Goal: Task Accomplishment & Management: Use online tool/utility

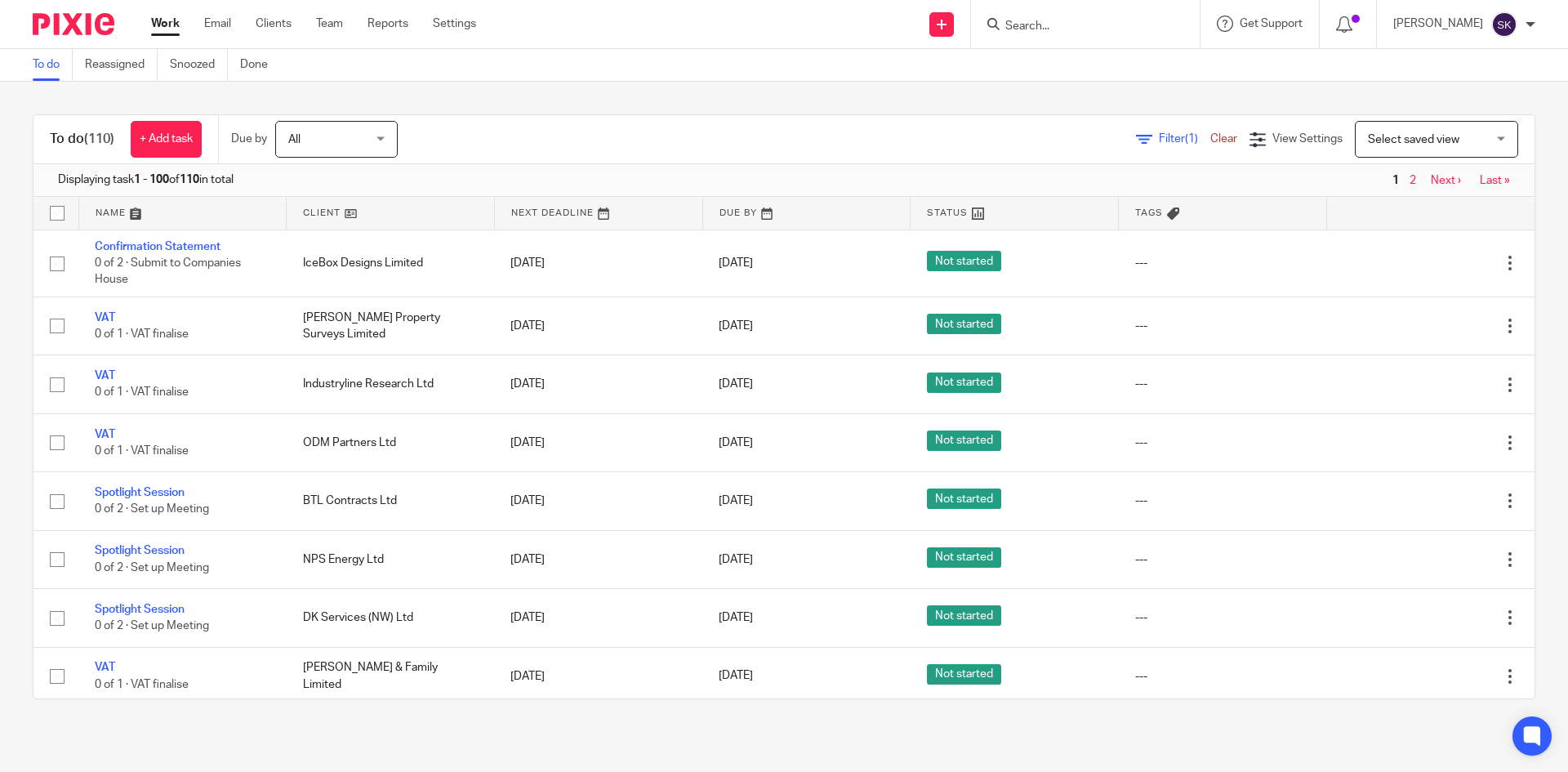
scroll to position [82, 0]
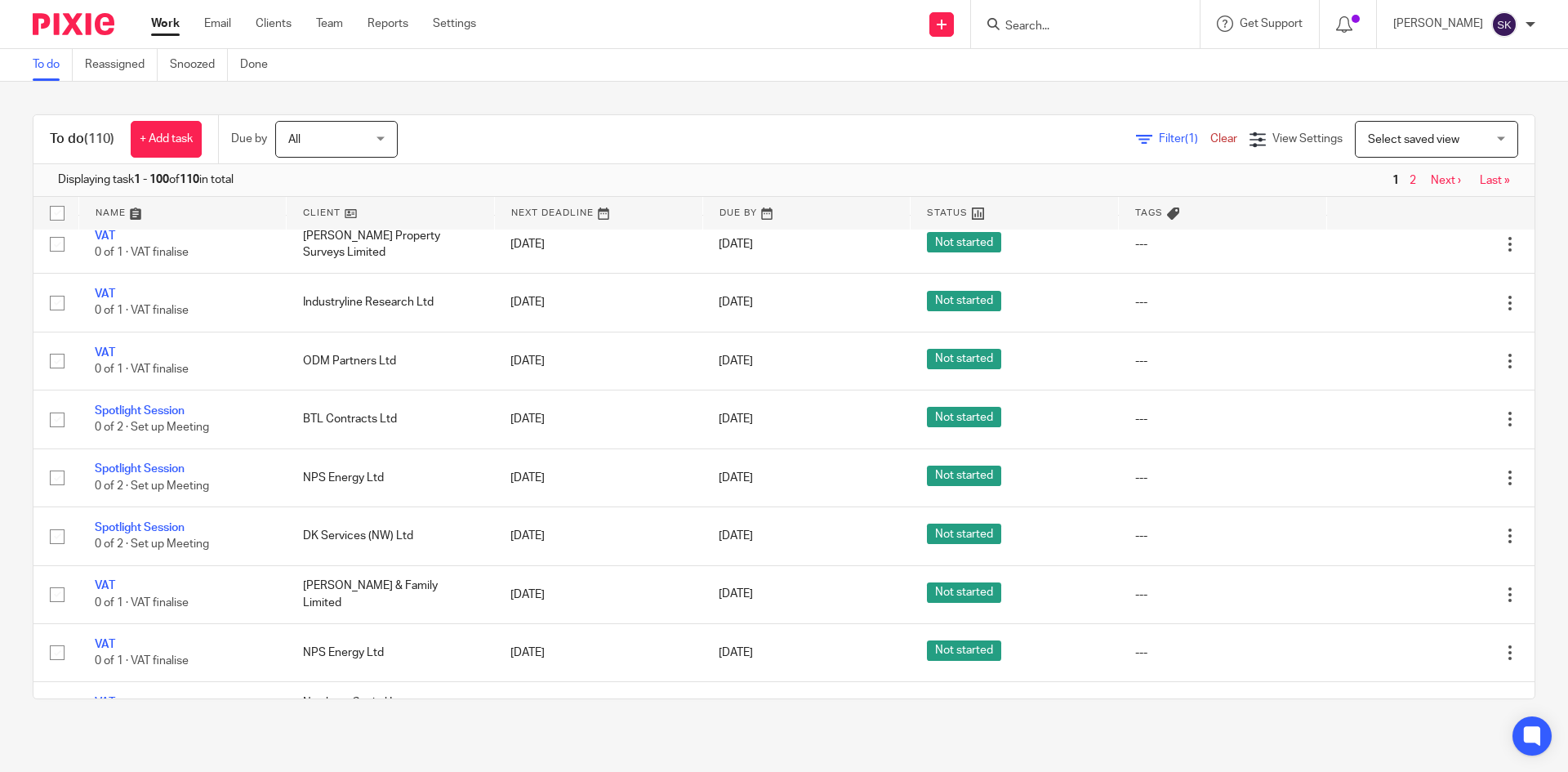
click at [1071, 17] on form at bounding box center [1091, 24] width 174 height 21
click at [1070, 23] on input "Search" at bounding box center [1077, 27] width 147 height 15
type input "FD V"
click at [1080, 55] on link at bounding box center [1138, 70] width 276 height 38
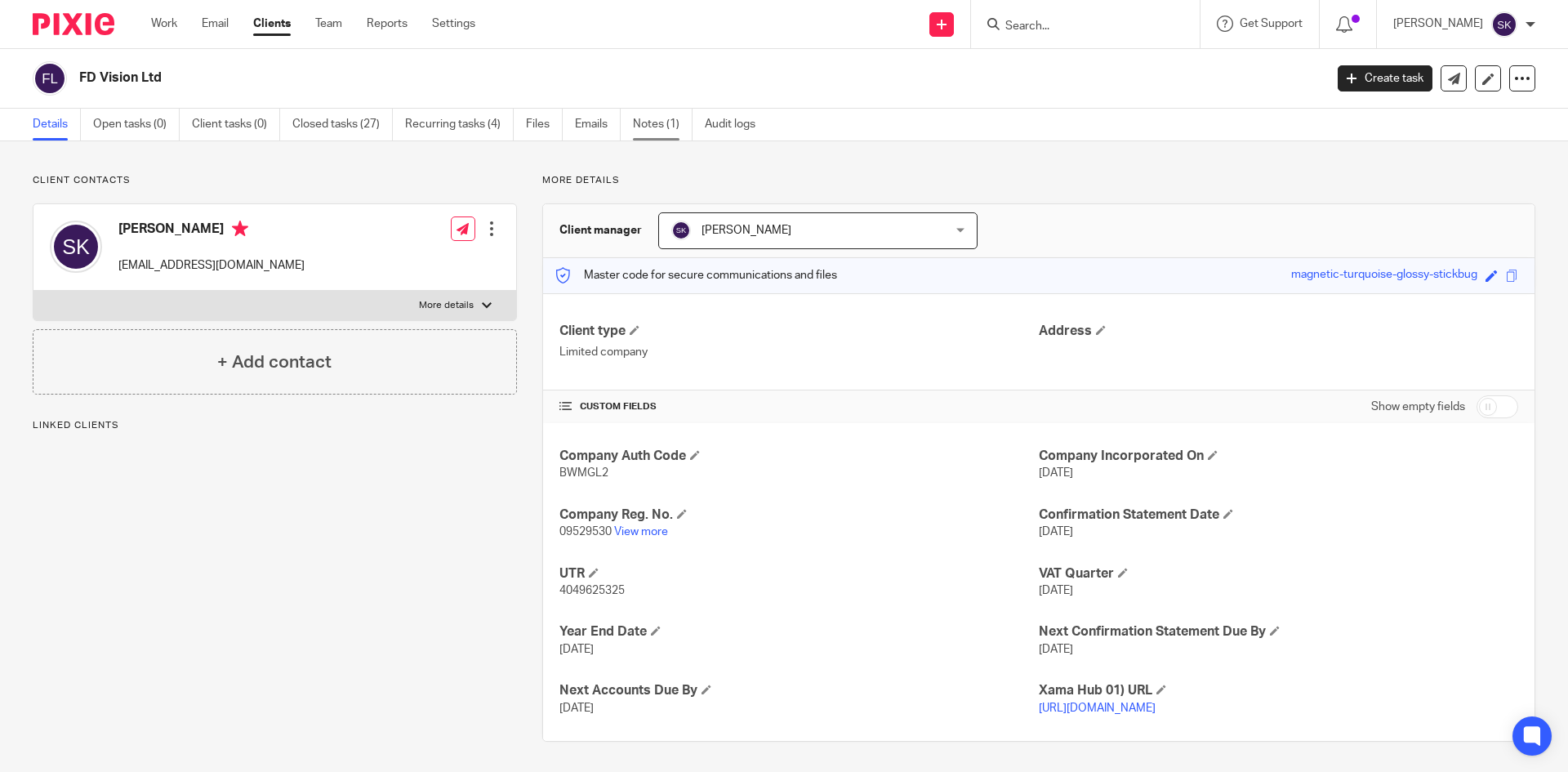
click at [667, 122] on link "Notes (1)" at bounding box center [663, 125] width 59 height 32
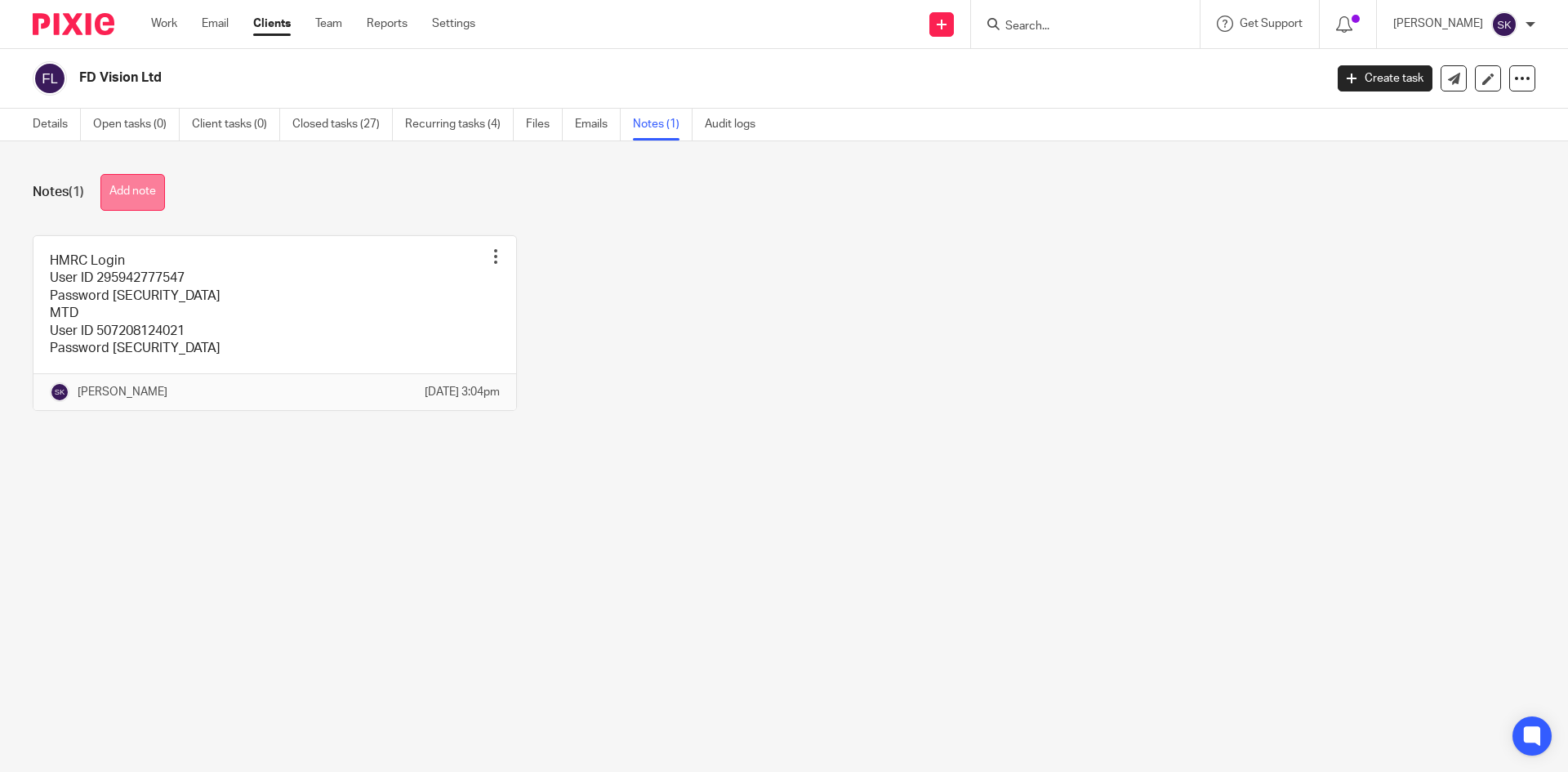
click at [110, 191] on button "Add note" at bounding box center [132, 192] width 64 height 37
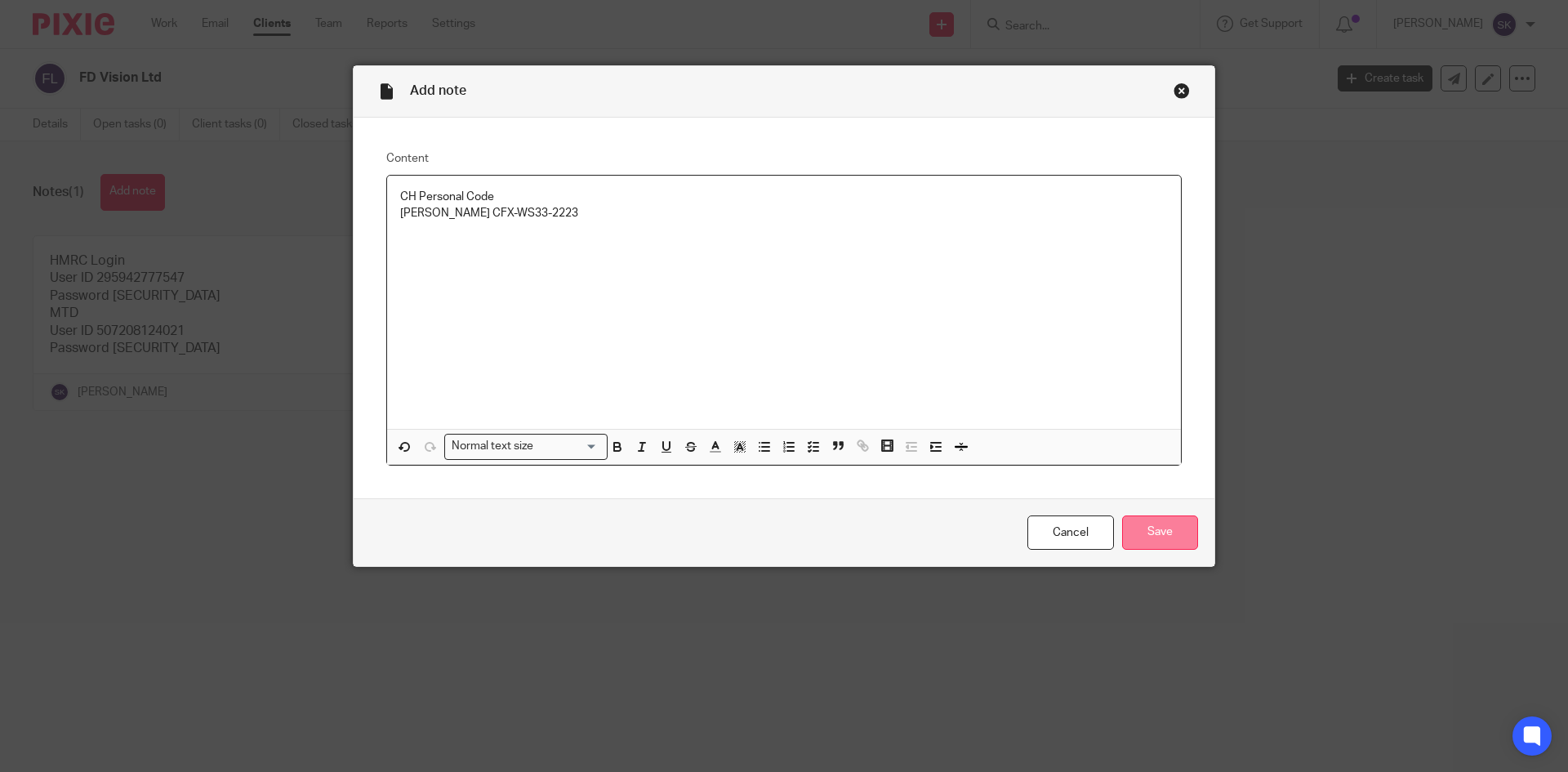
click at [1141, 534] on input "Save" at bounding box center [1160, 534] width 76 height 36
